Goal: Answer question/provide support: Share knowledge or assist other users

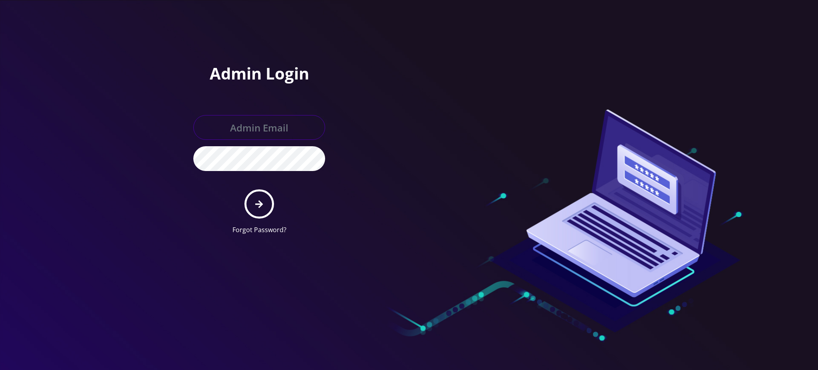
type input "rochelle@teltik.com"
click at [265, 205] on button "submit" at bounding box center [258, 203] width 29 height 29
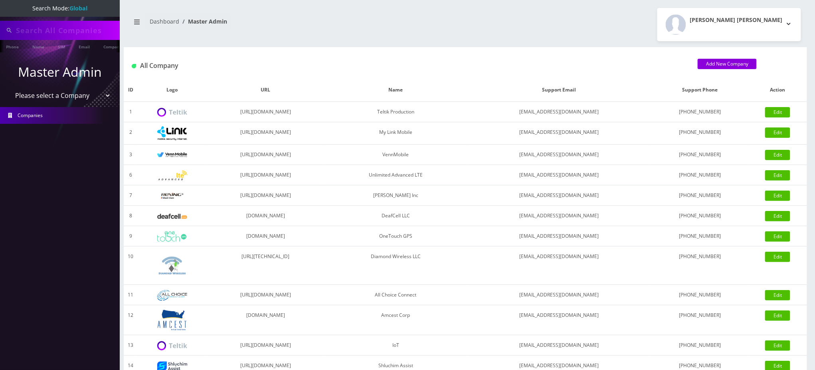
type input "6673357019"
drag, startPoint x: 34, startPoint y: 24, endPoint x: 0, endPoint y: 23, distance: 33.6
click at [0, 23] on div "6673357019" at bounding box center [60, 30] width 120 height 19
type input "8282106562"
click at [10, 45] on link "Phone" at bounding box center [12, 46] width 21 height 13
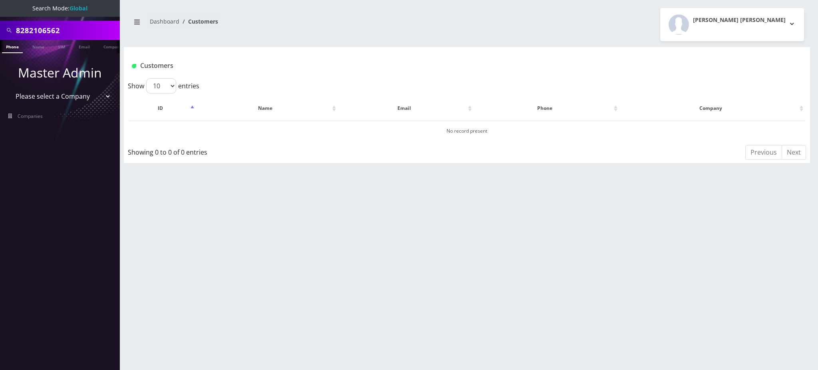
click at [29, 33] on input "8282106562" at bounding box center [67, 30] width 102 height 15
click at [20, 27] on input "8282106562" at bounding box center [67, 30] width 102 height 15
click at [24, 34] on input "8282106562" at bounding box center [67, 30] width 102 height 15
type input "8482106562"
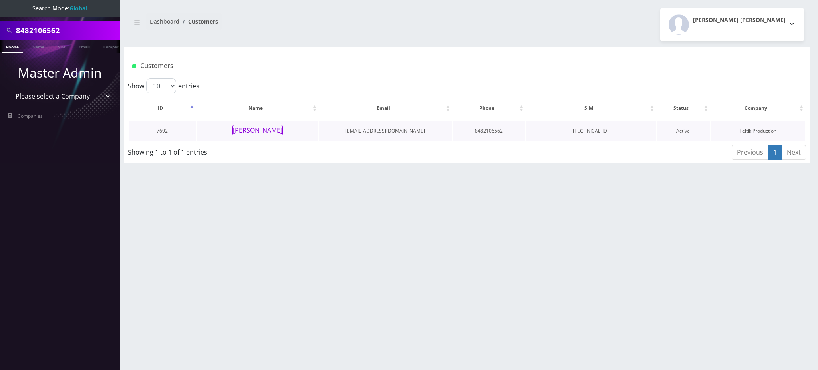
click at [254, 127] on button "[PERSON_NAME]" at bounding box center [257, 130] width 50 height 10
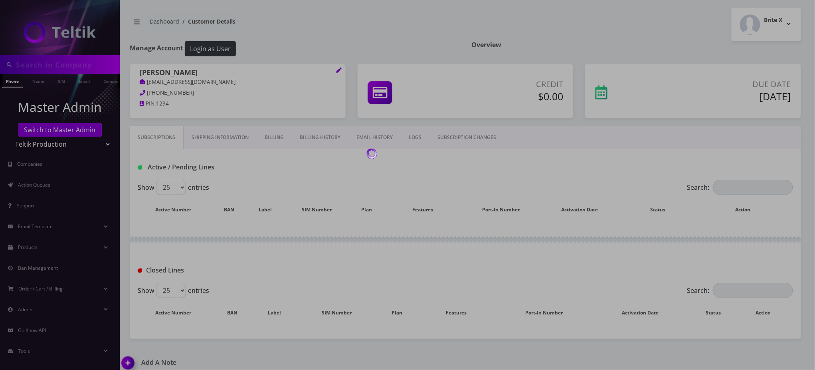
type input "8482106562"
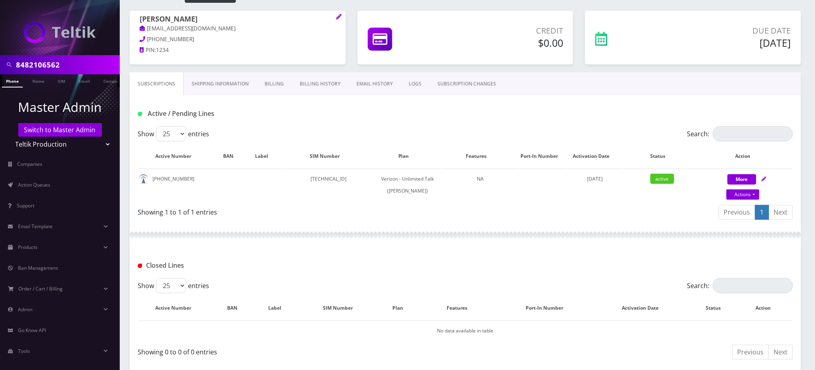
scroll to position [138, 0]
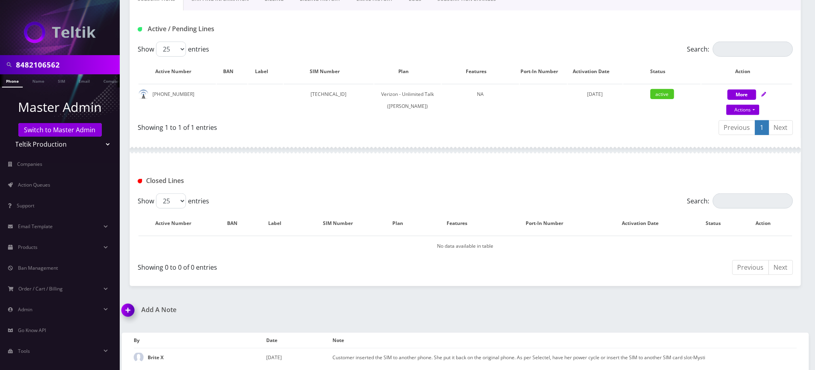
click at [129, 307] on img at bounding box center [130, 313] width 24 height 24
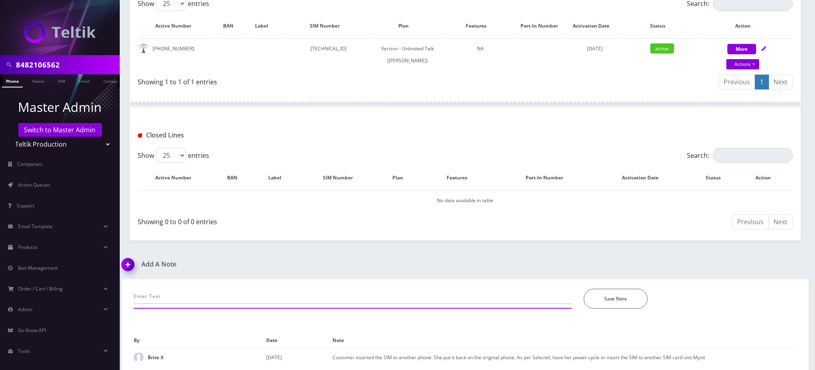
click at [238, 293] on input "text" at bounding box center [353, 296] width 438 height 15
click at [44, 65] on input "8482106562" at bounding box center [67, 64] width 102 height 15
drag, startPoint x: 183, startPoint y: 295, endPoint x: 188, endPoint y: 294, distance: 5.6
click at [183, 295] on input "forward calls from 9295795449" at bounding box center [353, 296] width 438 height 15
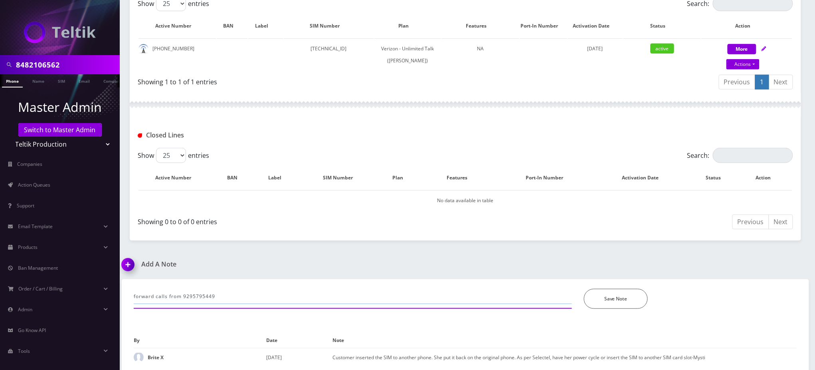
paste input "8482106562"
type input "forward calls from 8482106562 to 9295795449"
click at [190, 296] on input "forward calls from 8482106562 to 9295795449" at bounding box center [353, 296] width 438 height 15
click at [236, 291] on input "forward calls from 8482106562 to 9295795449" at bounding box center [353, 296] width 438 height 15
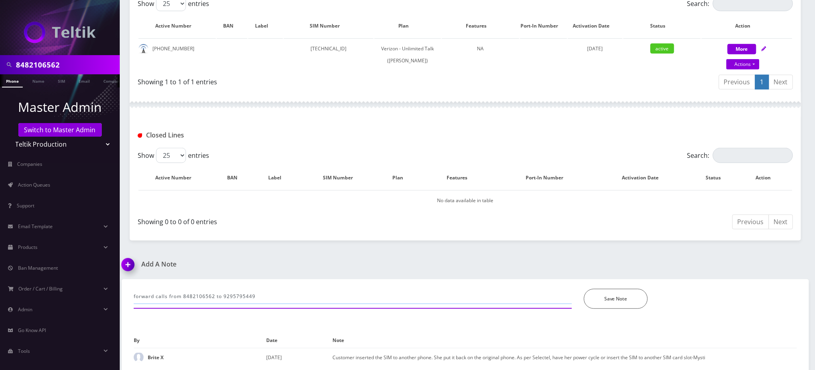
click at [236, 291] on input "forward calls from 8482106562 to 9295795449" at bounding box center [353, 296] width 438 height 15
click at [195, 293] on input "forward calls from 8482106562 to 9295795449" at bounding box center [353, 296] width 438 height 15
click at [212, 289] on input "forward calls from 8482106562 to 9295795449" at bounding box center [353, 296] width 438 height 15
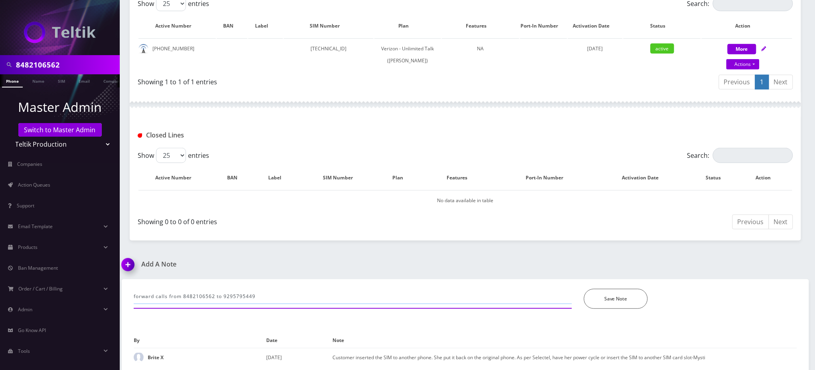
click at [212, 289] on input "forward calls from 8482106562 to 9295795449" at bounding box center [353, 296] width 438 height 15
drag, startPoint x: 628, startPoint y: 299, endPoint x: 621, endPoint y: 295, distance: 7.9
click at [627, 299] on button "Save Note" at bounding box center [616, 299] width 64 height 20
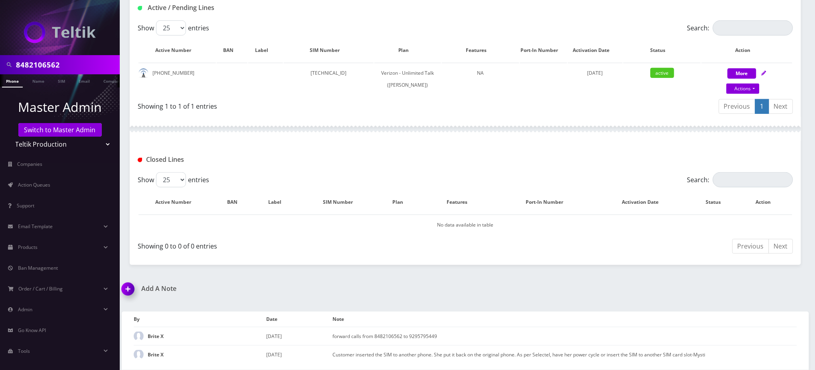
scroll to position [156, 0]
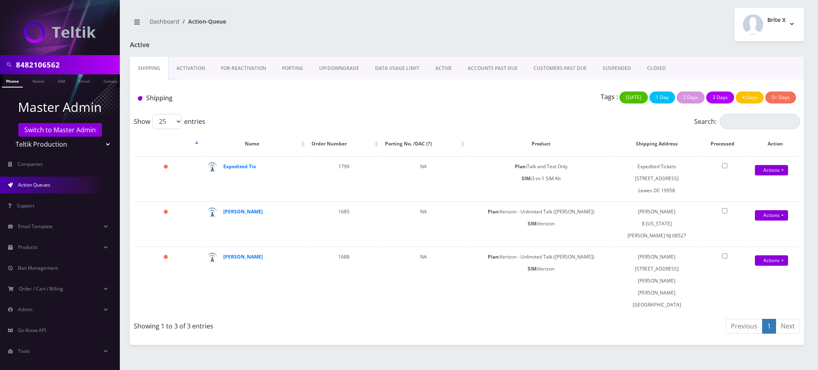
drag, startPoint x: 77, startPoint y: 66, endPoint x: 0, endPoint y: 57, distance: 77.5
click at [0, 58] on div "8482106562" at bounding box center [60, 64] width 120 height 19
paste input "MR40-A1-00003035"
type input "MR40-A1-00003035"
